Goal: Transaction & Acquisition: Purchase product/service

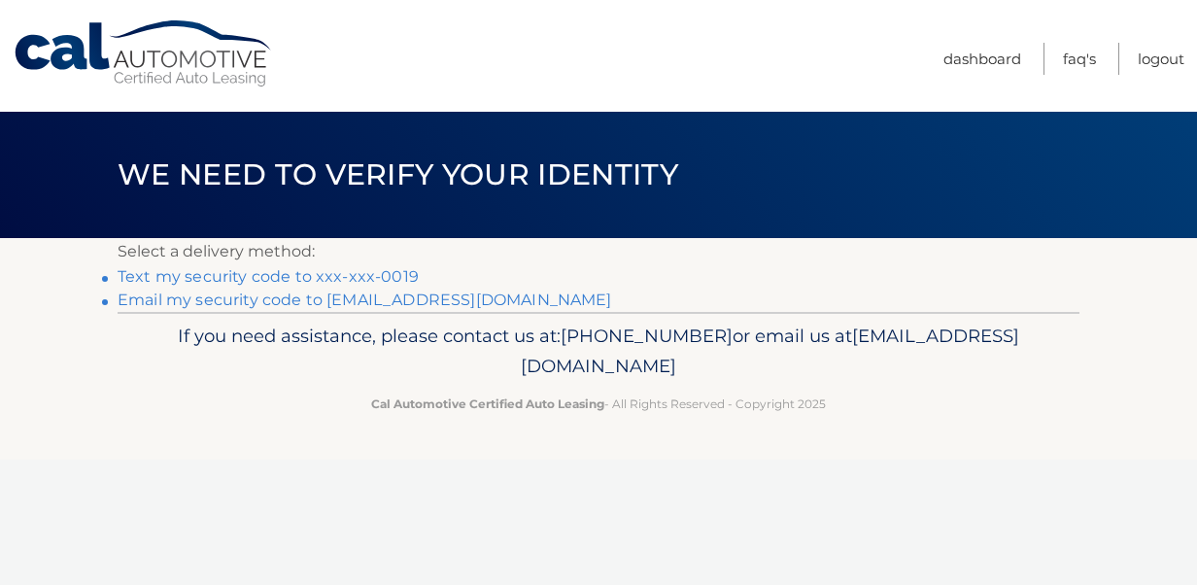
click at [301, 274] on link "Text my security code to xxx-xxx-0019" at bounding box center [268, 276] width 301 height 18
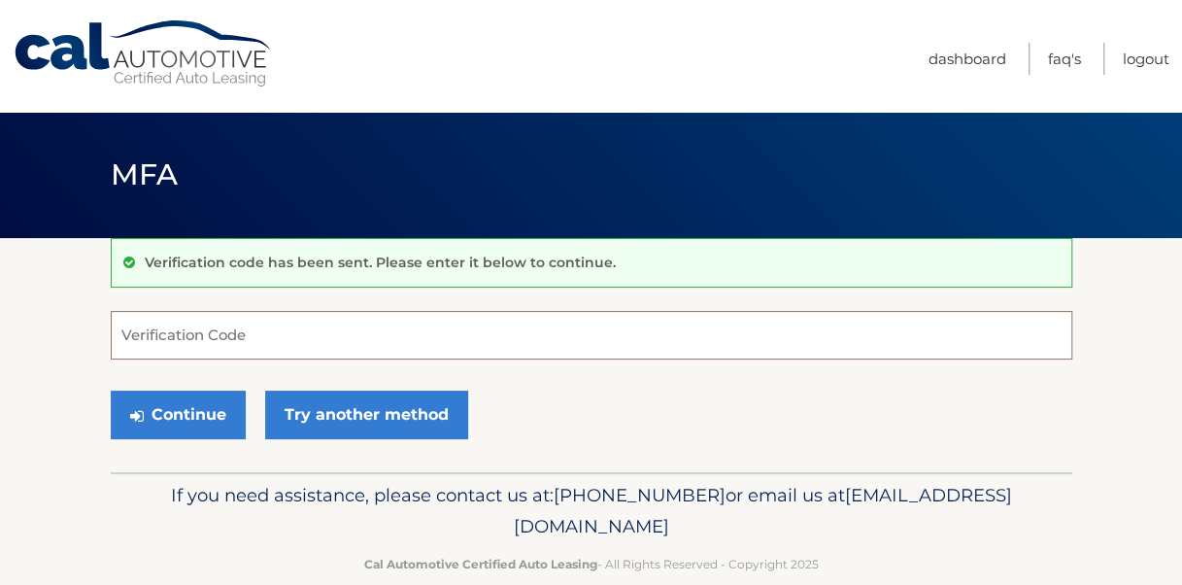
click at [223, 330] on input "Verification Code" at bounding box center [592, 335] width 962 height 49
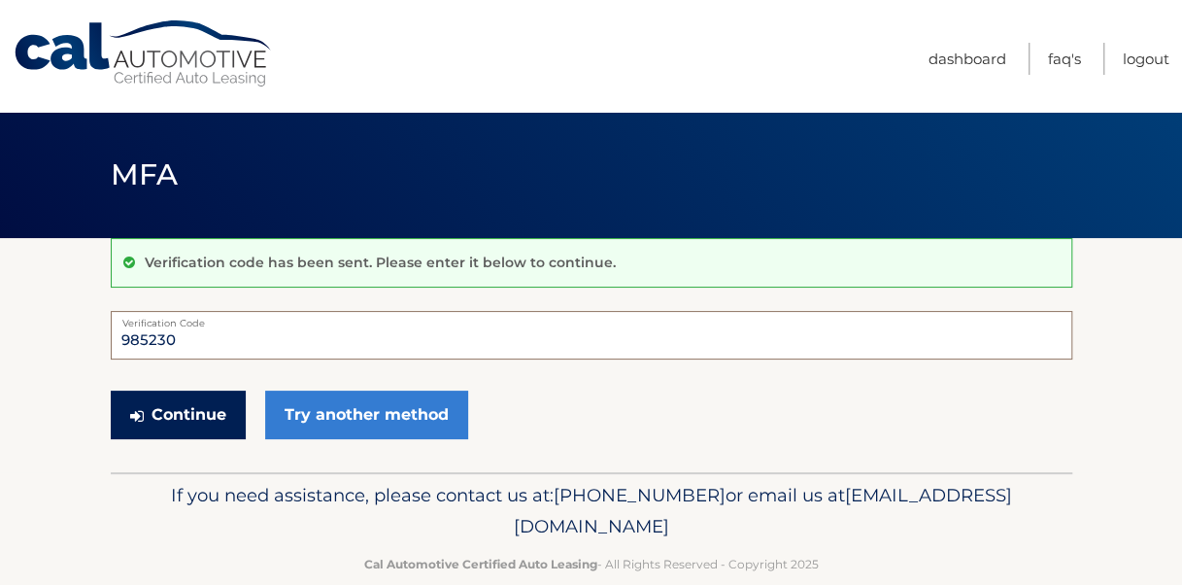
type input "985230"
click at [173, 412] on button "Continue" at bounding box center [178, 415] width 135 height 49
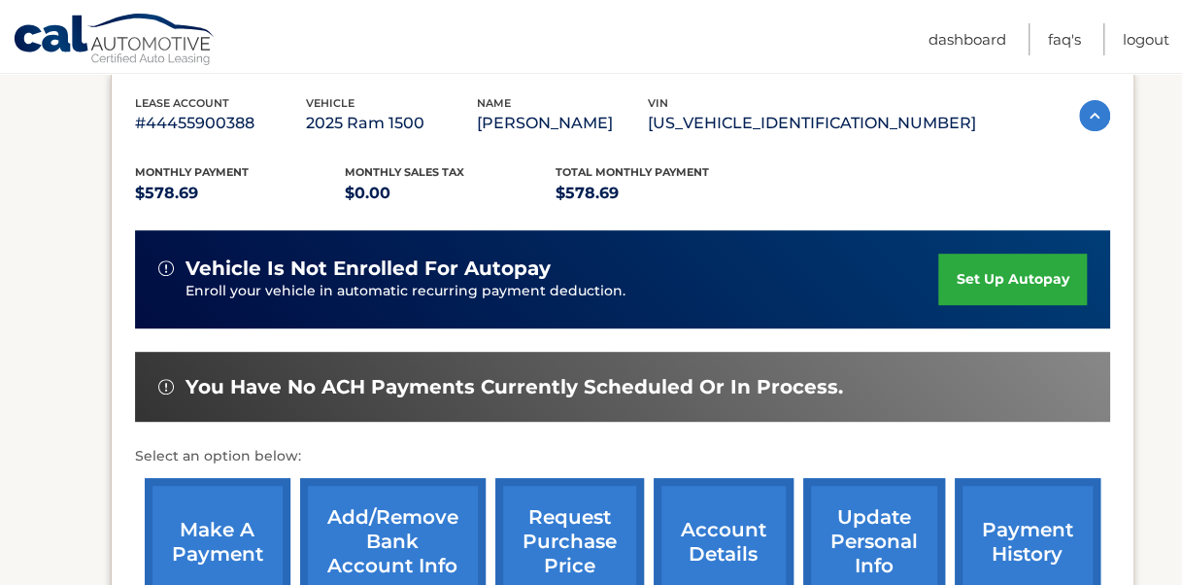
scroll to position [358, 0]
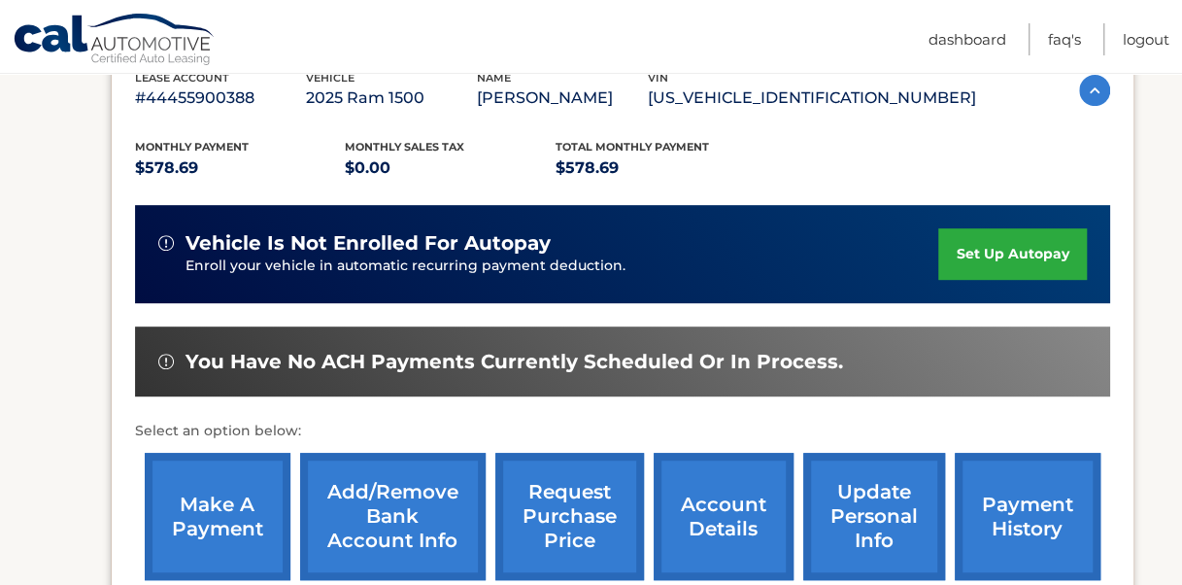
click at [202, 501] on link "make a payment" at bounding box center [218, 516] width 146 height 127
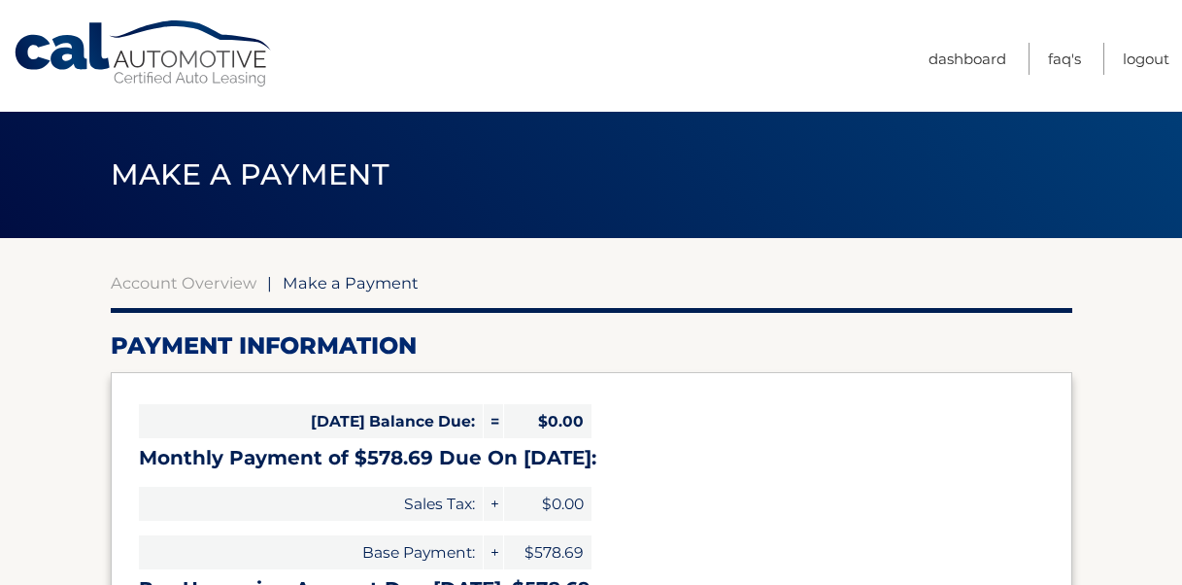
select select "MDRjOWU2ZTMtMTU4MC00YzYyLTliZDUtOWM5ZTdhZGQzZTQy"
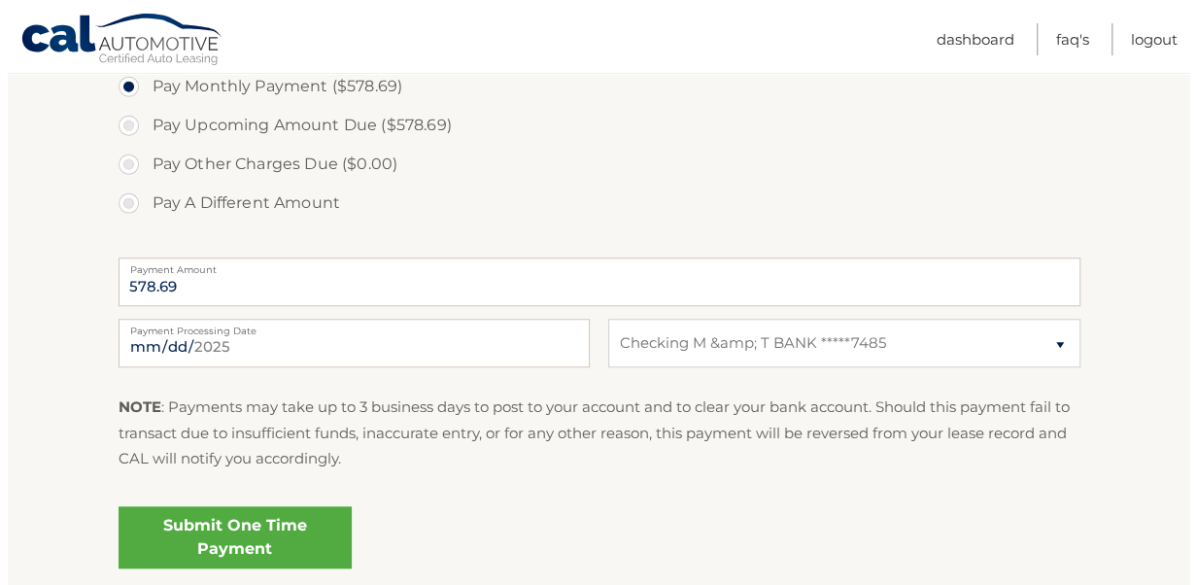
scroll to position [680, 0]
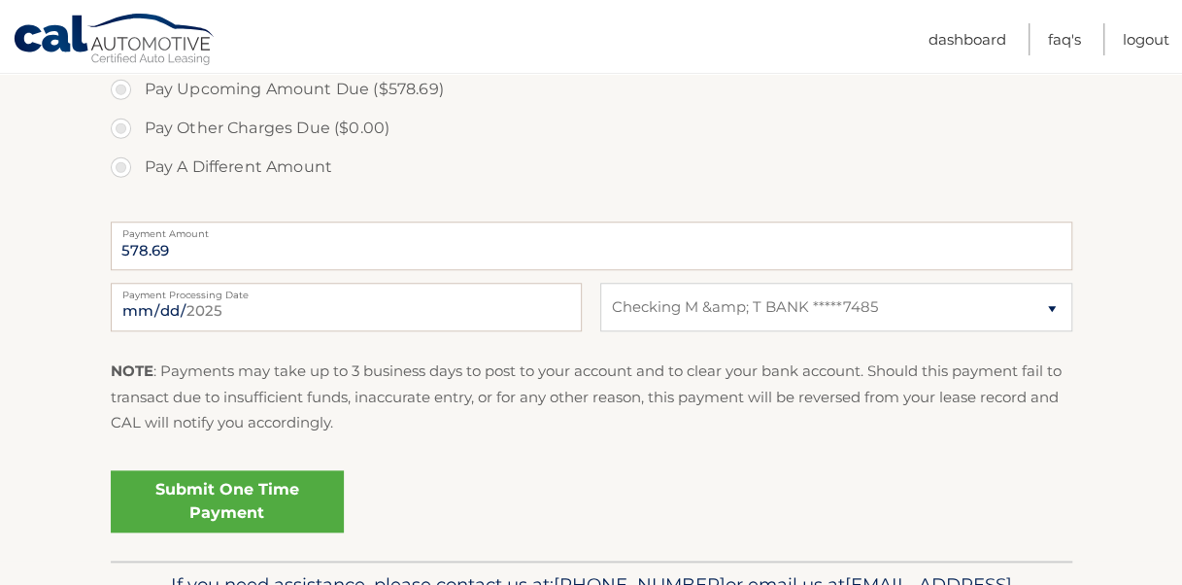
click at [287, 489] on link "Submit One Time Payment" at bounding box center [227, 501] width 233 height 62
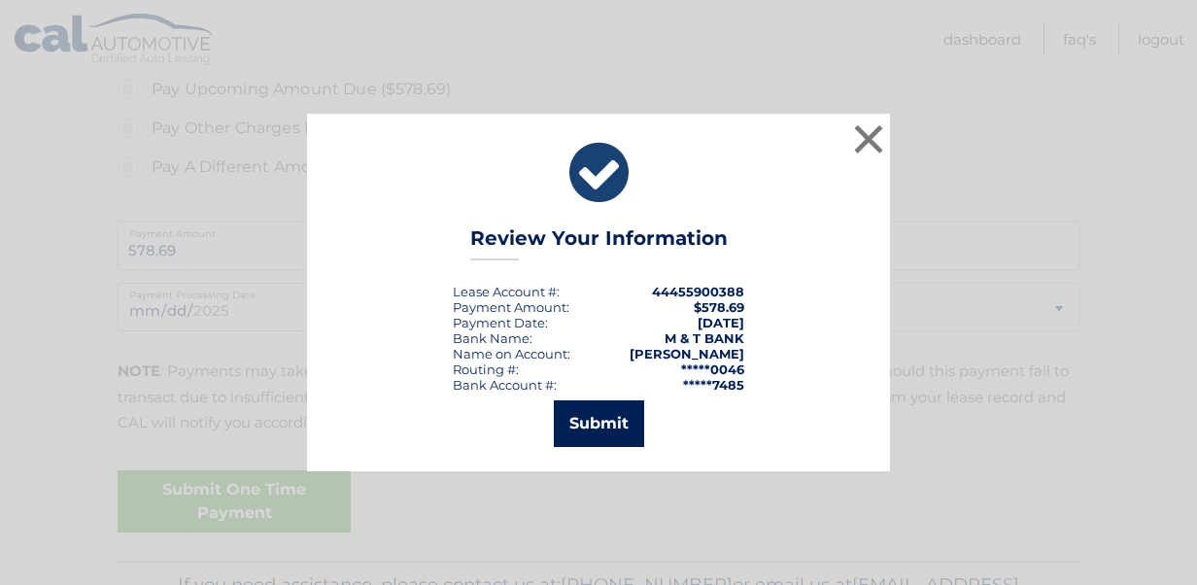
click at [616, 416] on button "Submit" at bounding box center [599, 423] width 90 height 47
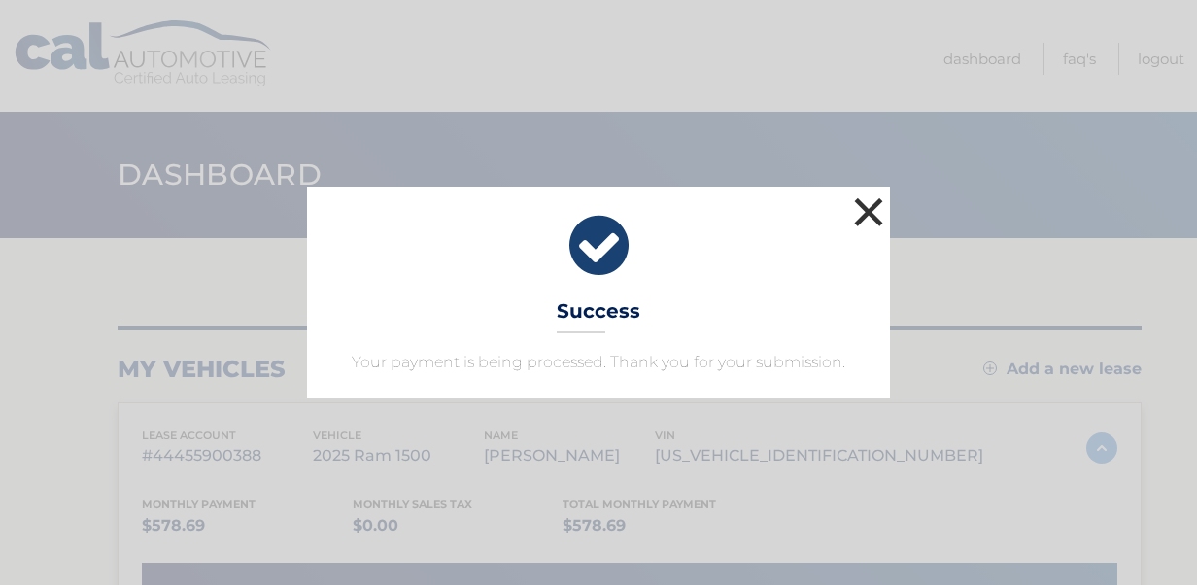
click at [874, 206] on button "×" at bounding box center [868, 211] width 39 height 39
